Goal: Task Accomplishment & Management: Manage account settings

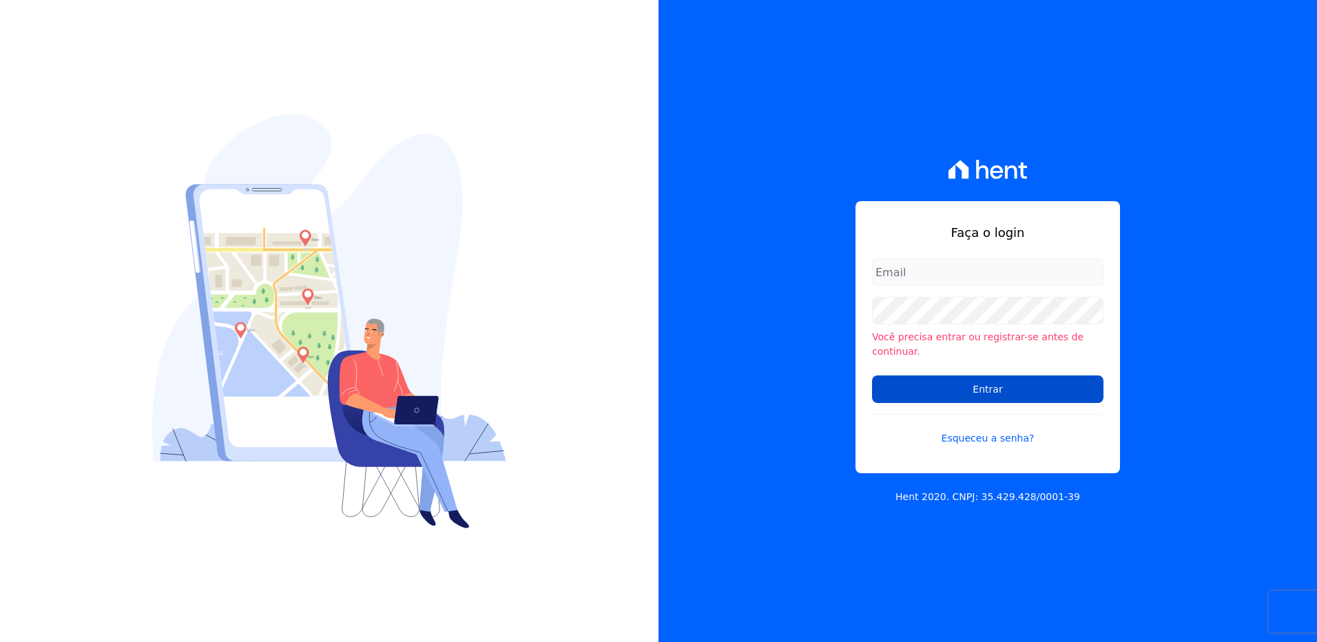
type input "[PERSON_NAME][EMAIL_ADDRESS][DOMAIN_NAME]"
click at [978, 391] on input "Entrar" at bounding box center [987, 389] width 231 height 28
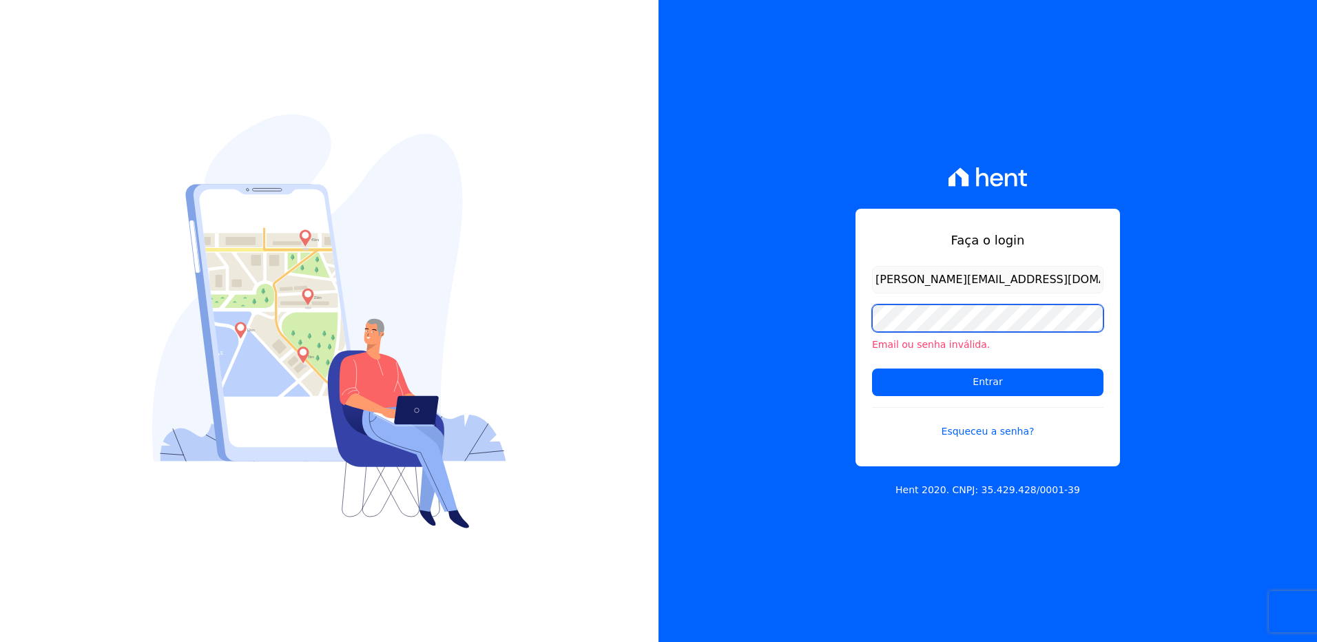
click at [839, 307] on div "Faça o login [PERSON_NAME][EMAIL_ADDRESS][DOMAIN_NAME] Email ou senha inválida.…" at bounding box center [988, 321] width 659 height 642
click at [695, 319] on div "Faça o login [PERSON_NAME][EMAIL_ADDRESS][DOMAIN_NAME] Email ou senha inválida.…" at bounding box center [988, 321] width 659 height 642
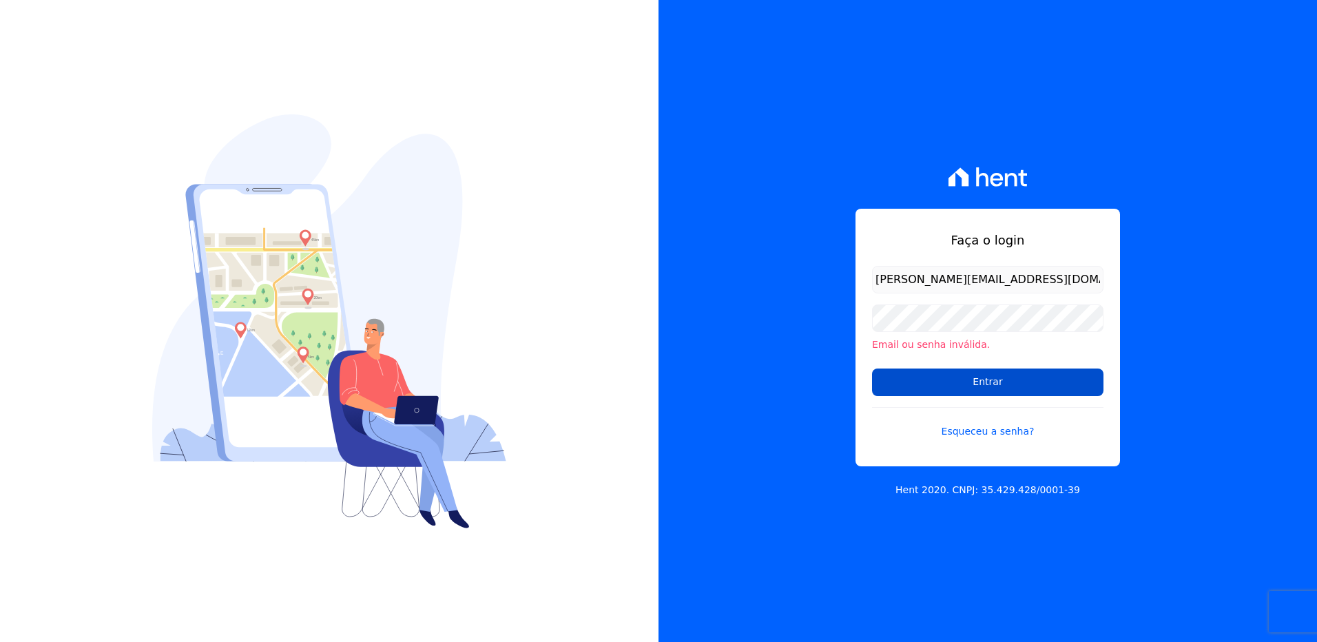
click at [883, 387] on input "Entrar" at bounding box center [987, 383] width 231 height 28
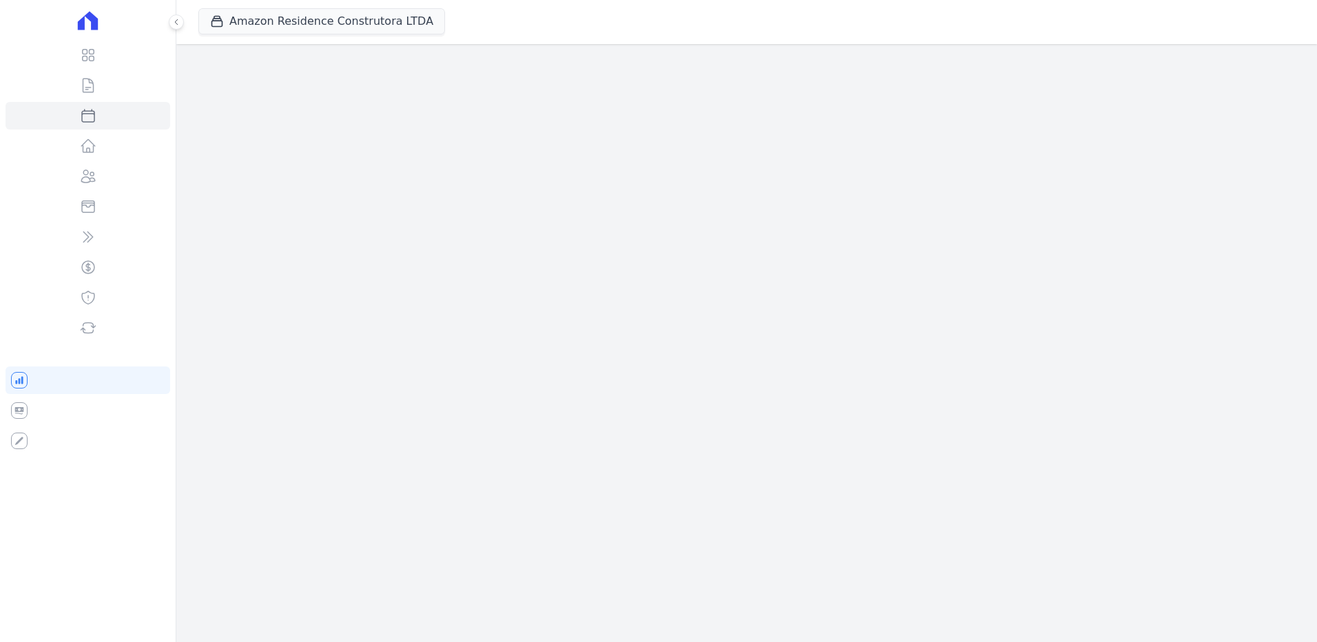
select select
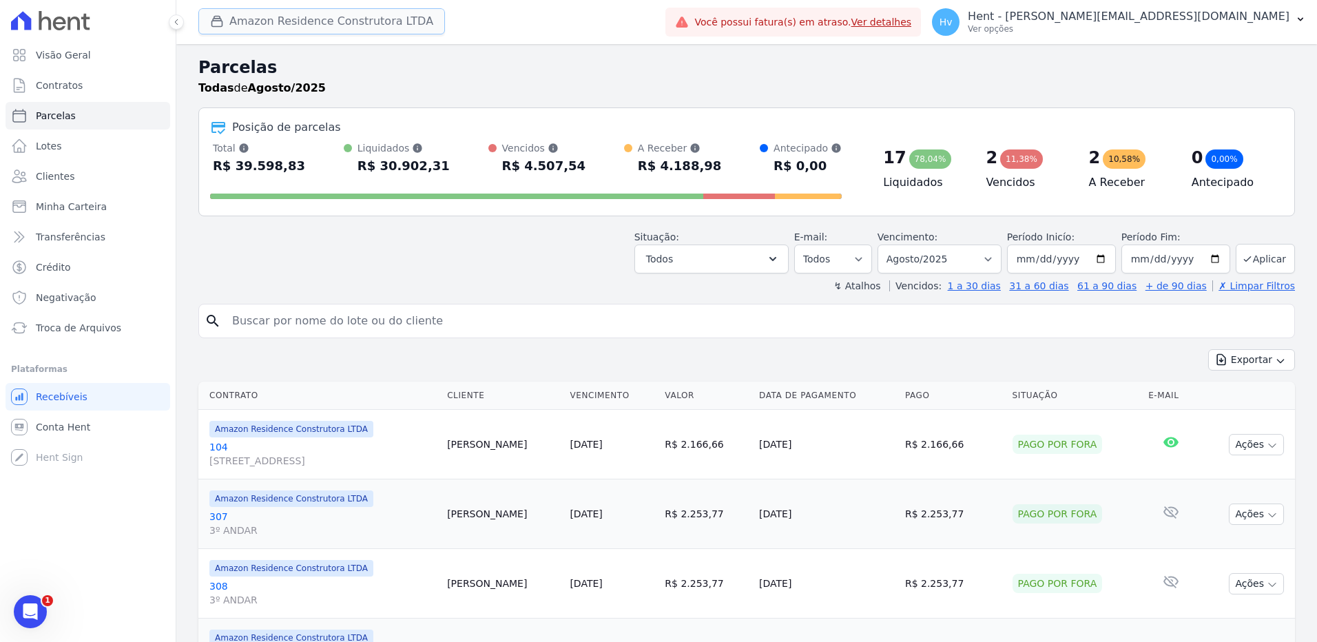
click at [300, 19] on button "Amazon Residence Construtora LTDA" at bounding box center [321, 21] width 247 height 26
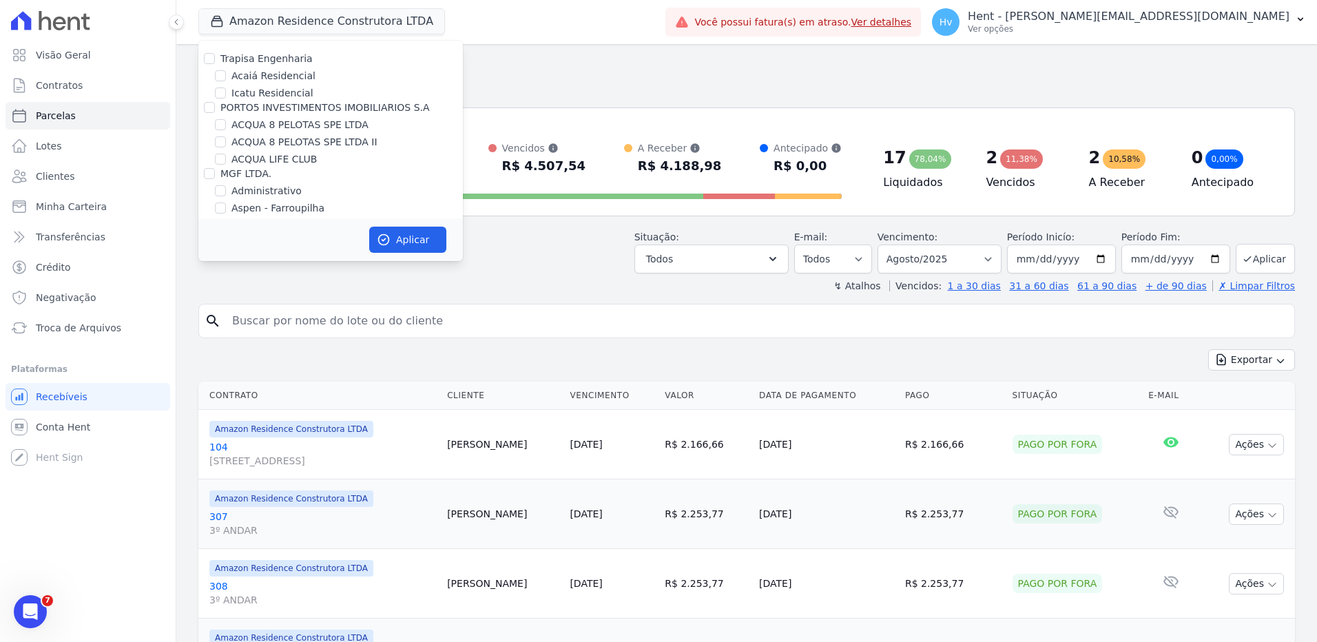
scroll to position [7244, 0]
